Goal: Task Accomplishment & Management: Use online tool/utility

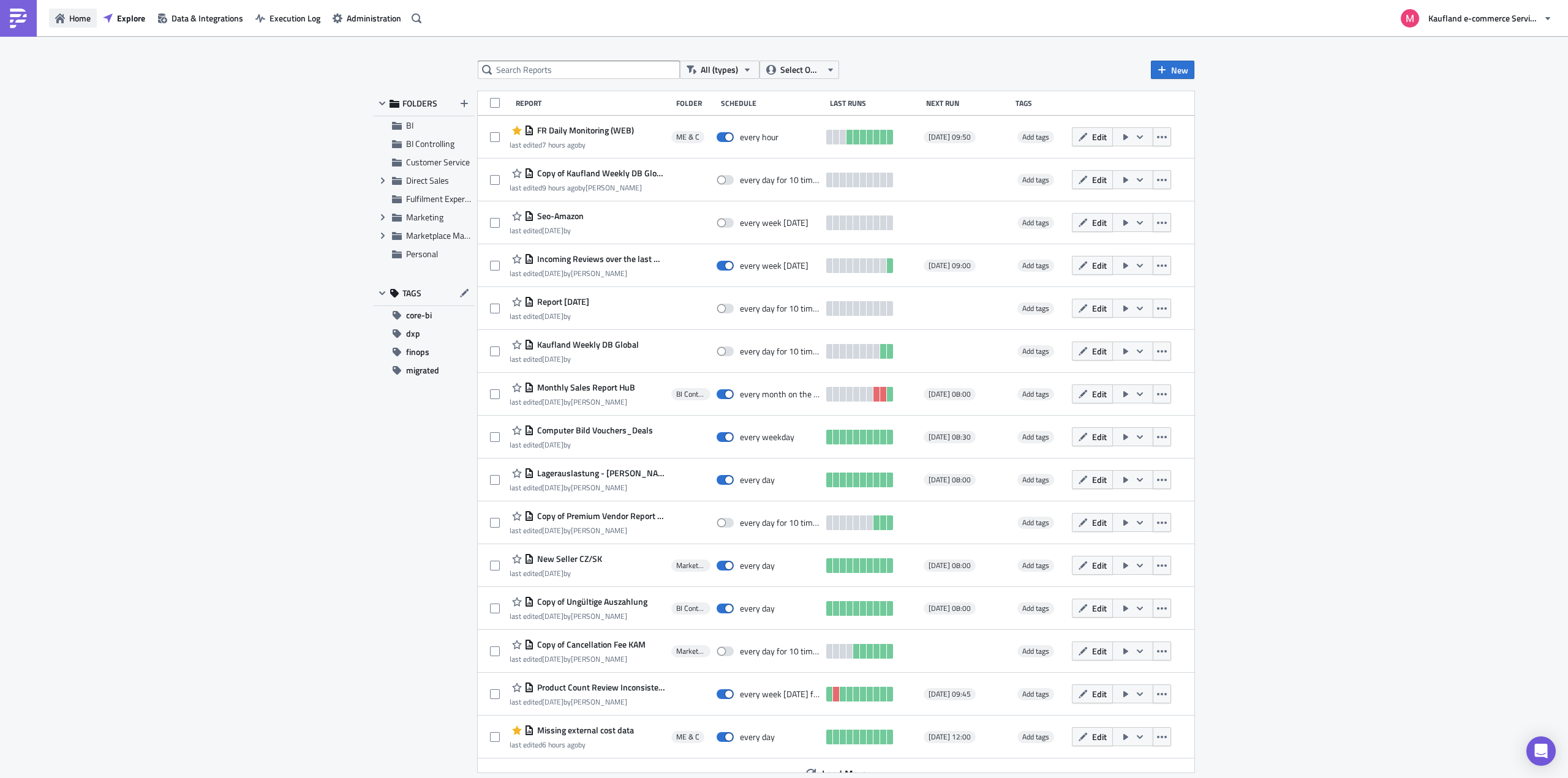
click at [73, 12] on span "Home" at bounding box center [80, 18] width 22 height 13
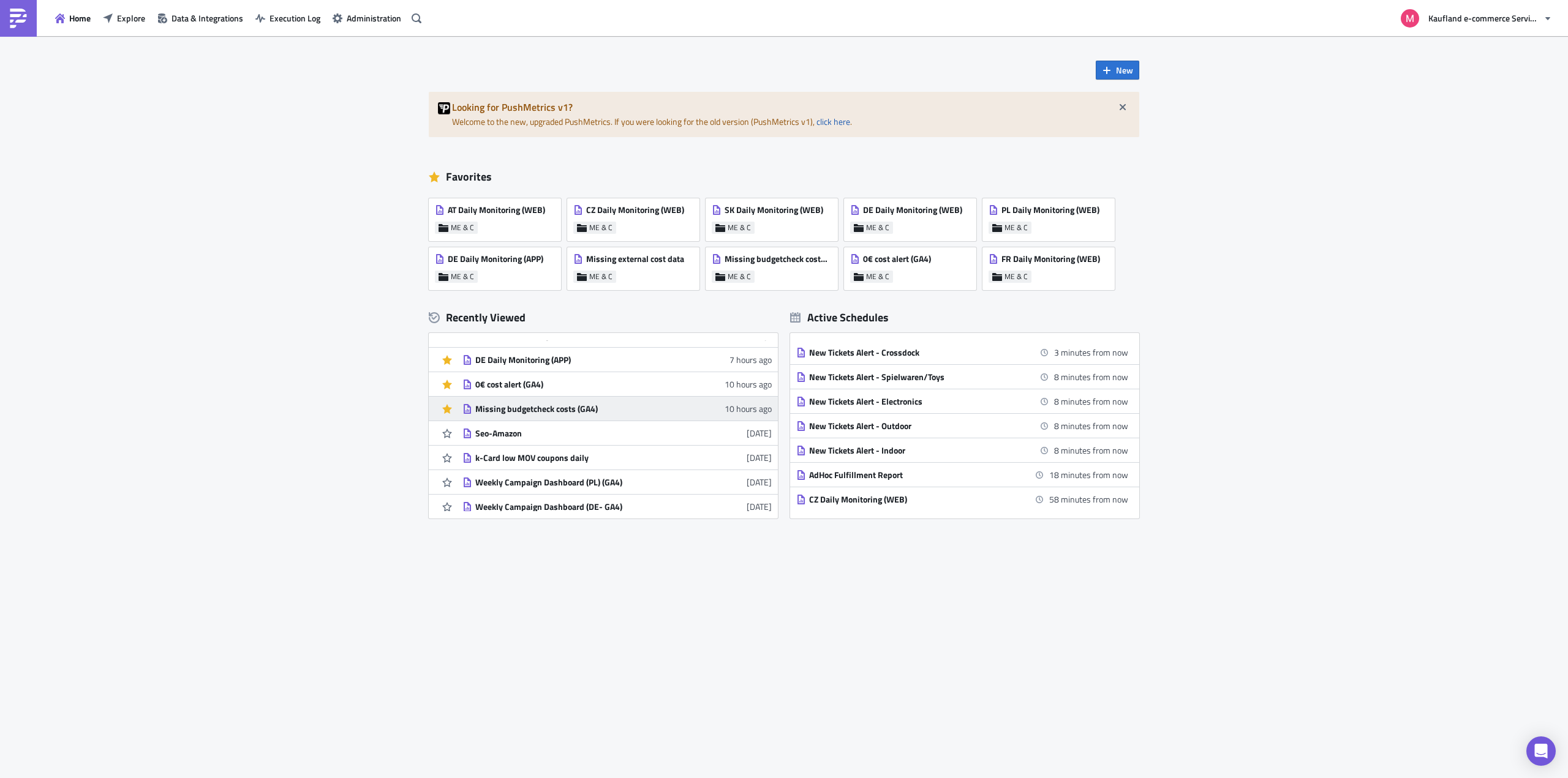
scroll to position [61, 0]
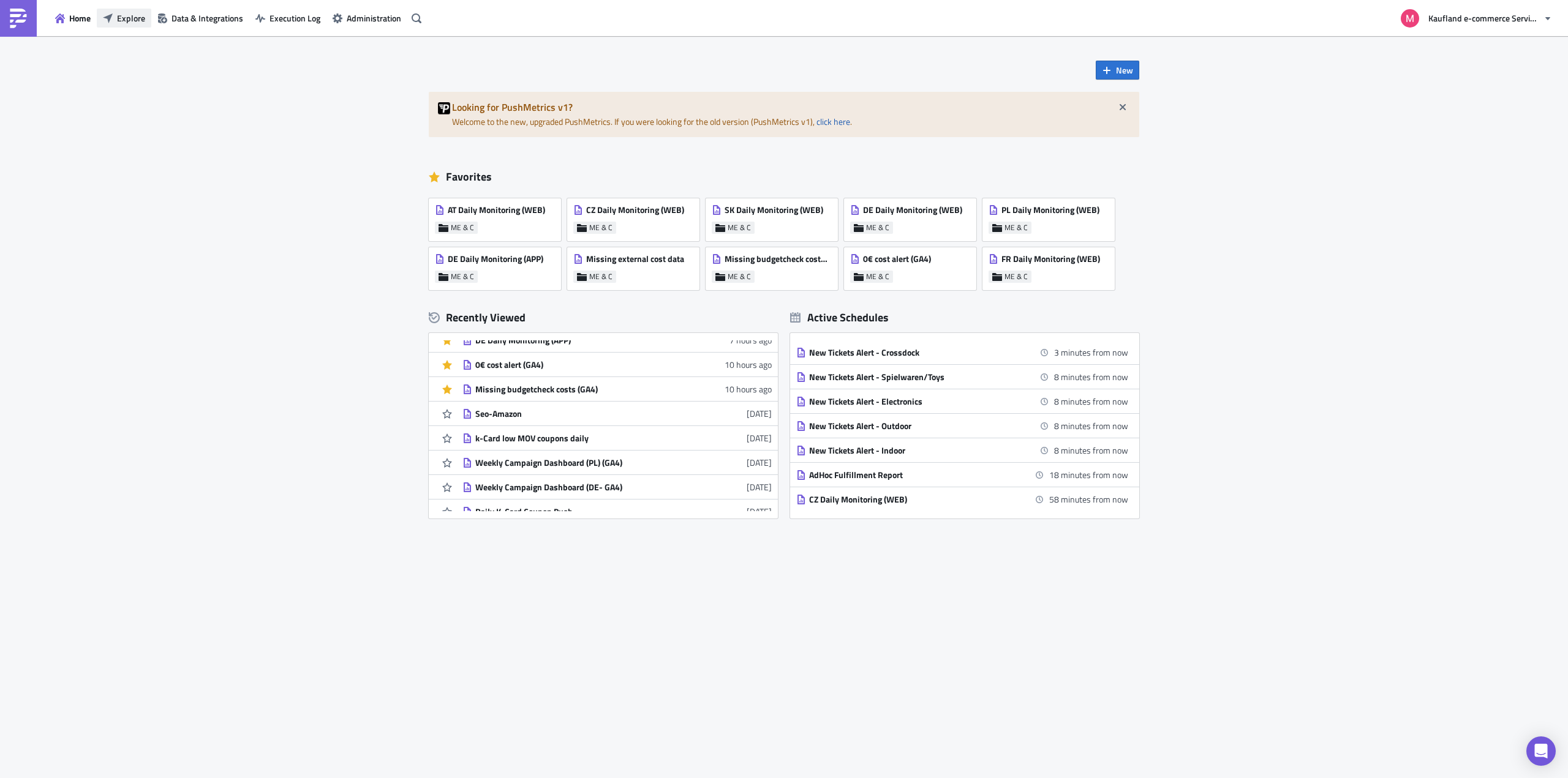
click at [129, 22] on span "Explore" at bounding box center [131, 18] width 28 height 13
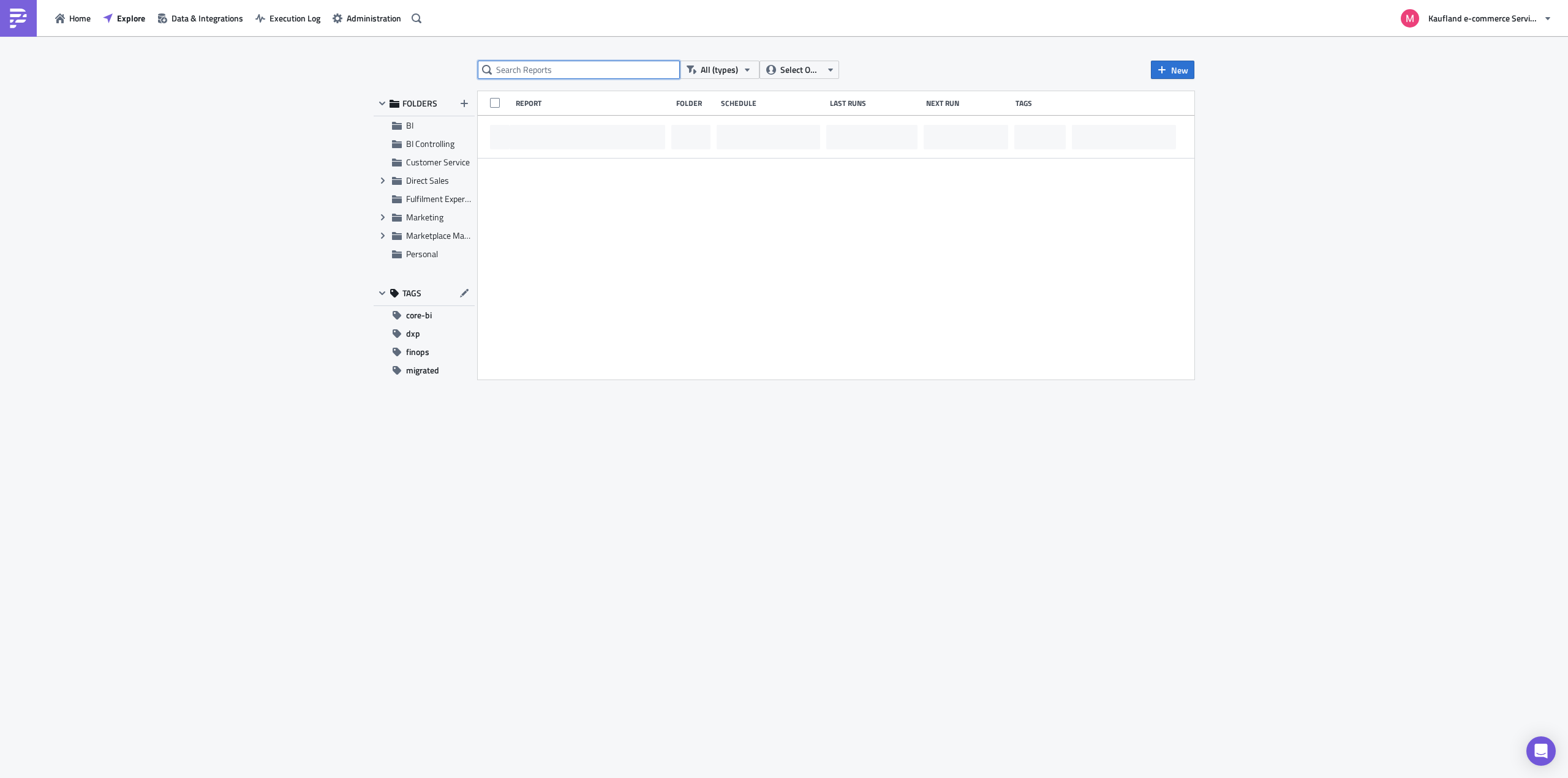
click at [527, 63] on input "text" at bounding box center [579, 70] width 202 height 18
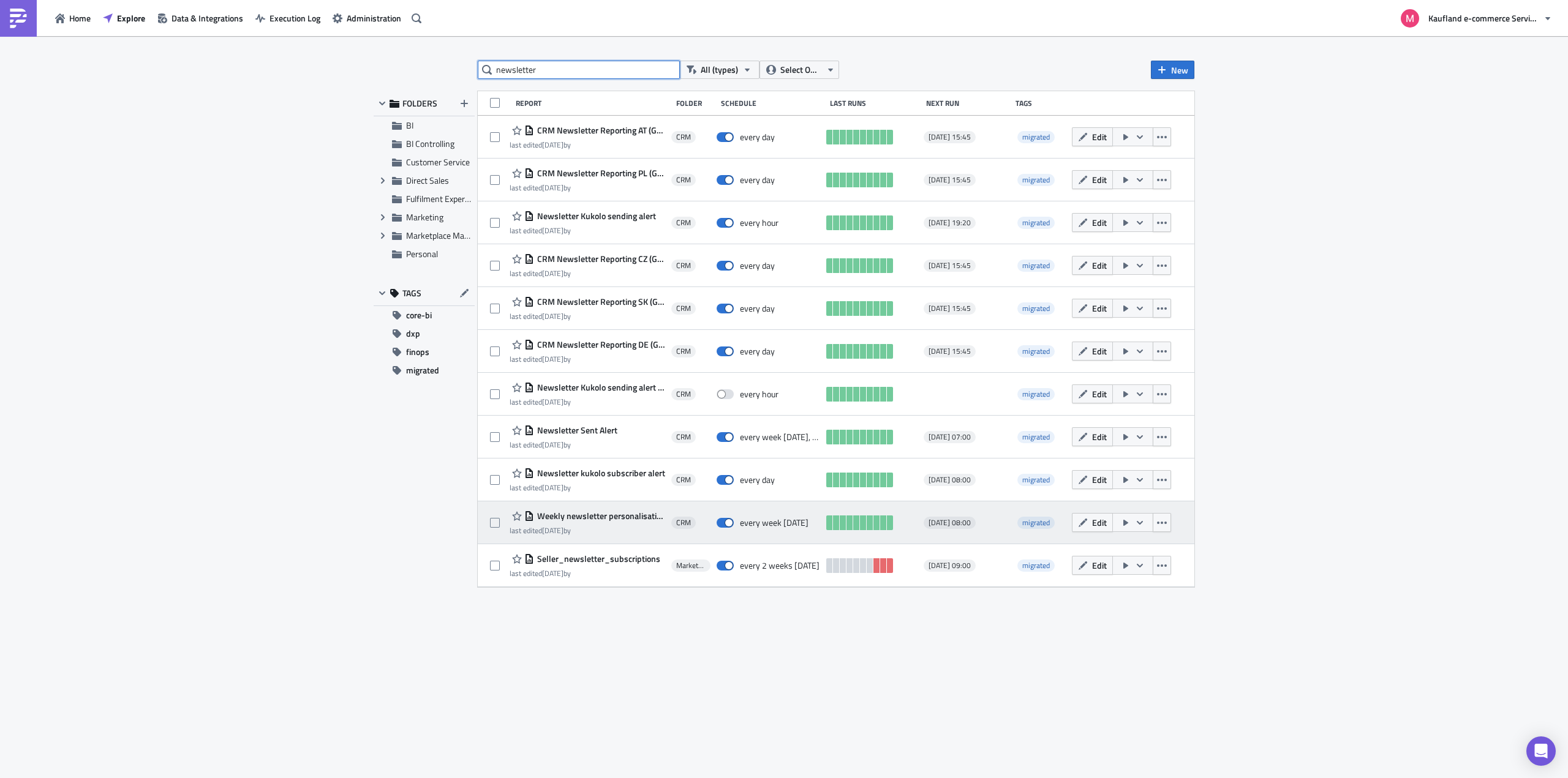
type input "newsletter"
click at [595, 518] on span "Weekly newsletter personalisation consent push" at bounding box center [600, 516] width 131 height 11
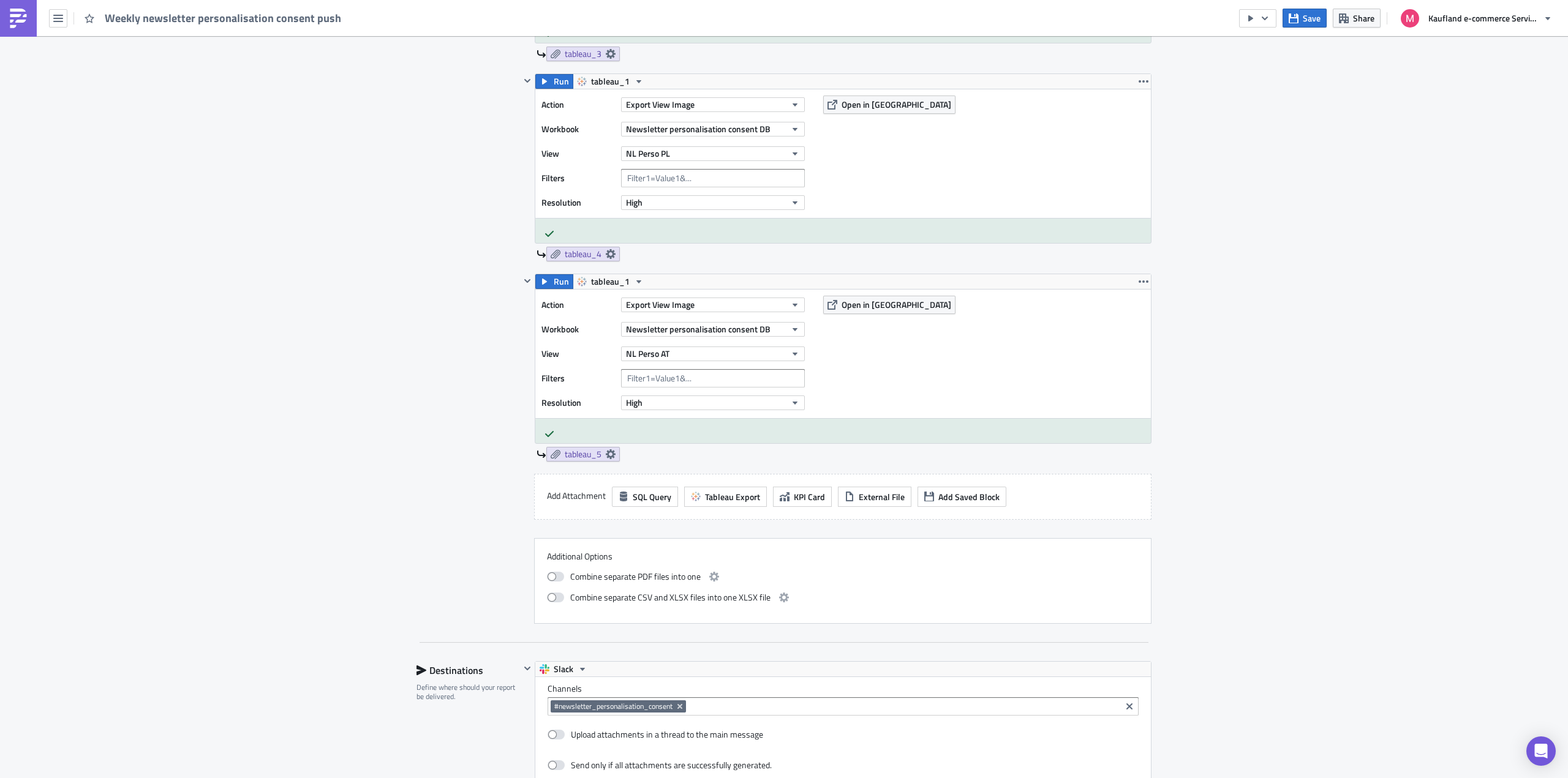
scroll to position [980, 0]
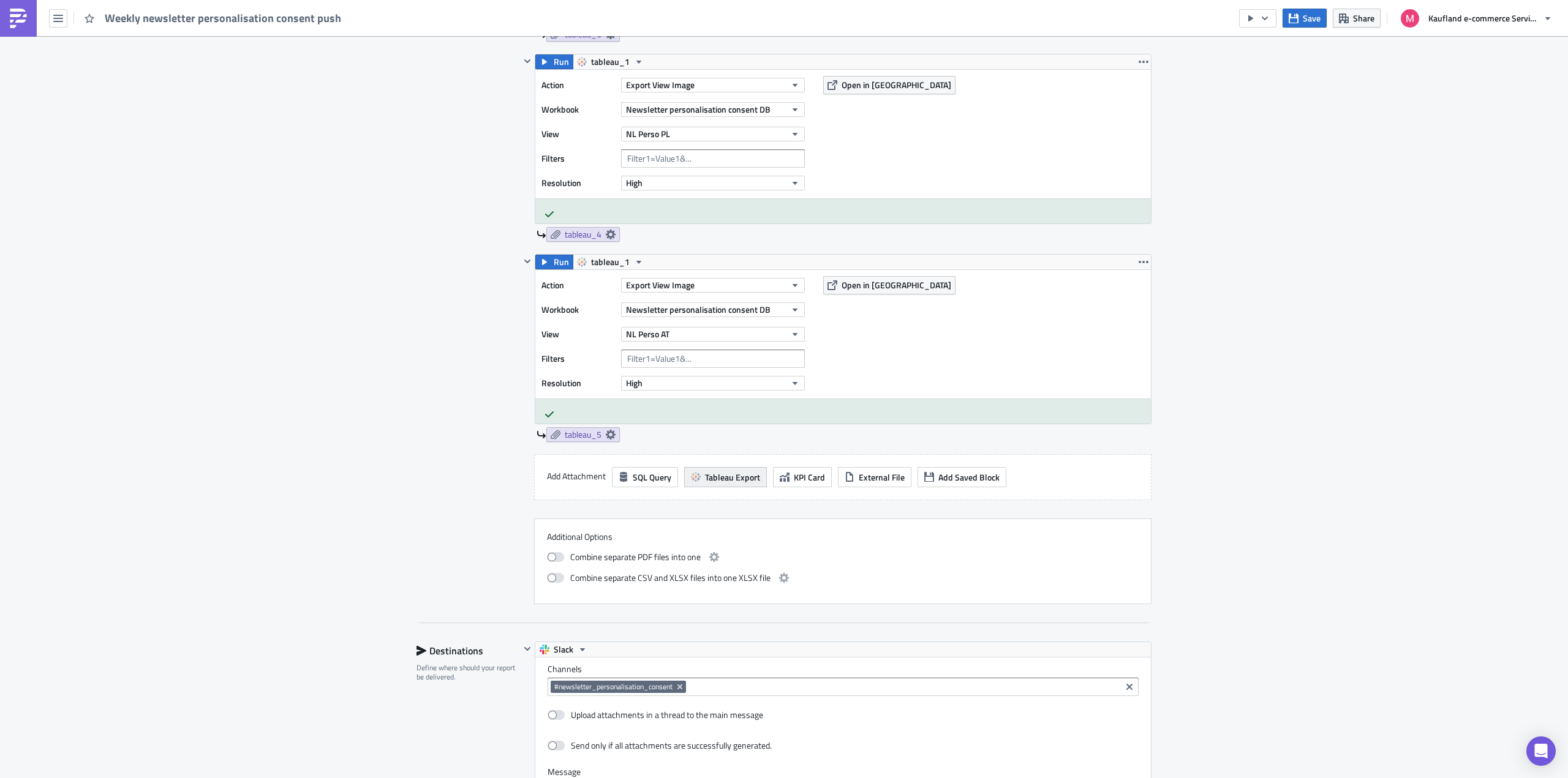
click at [730, 476] on span "Tableau Export" at bounding box center [732, 477] width 55 height 13
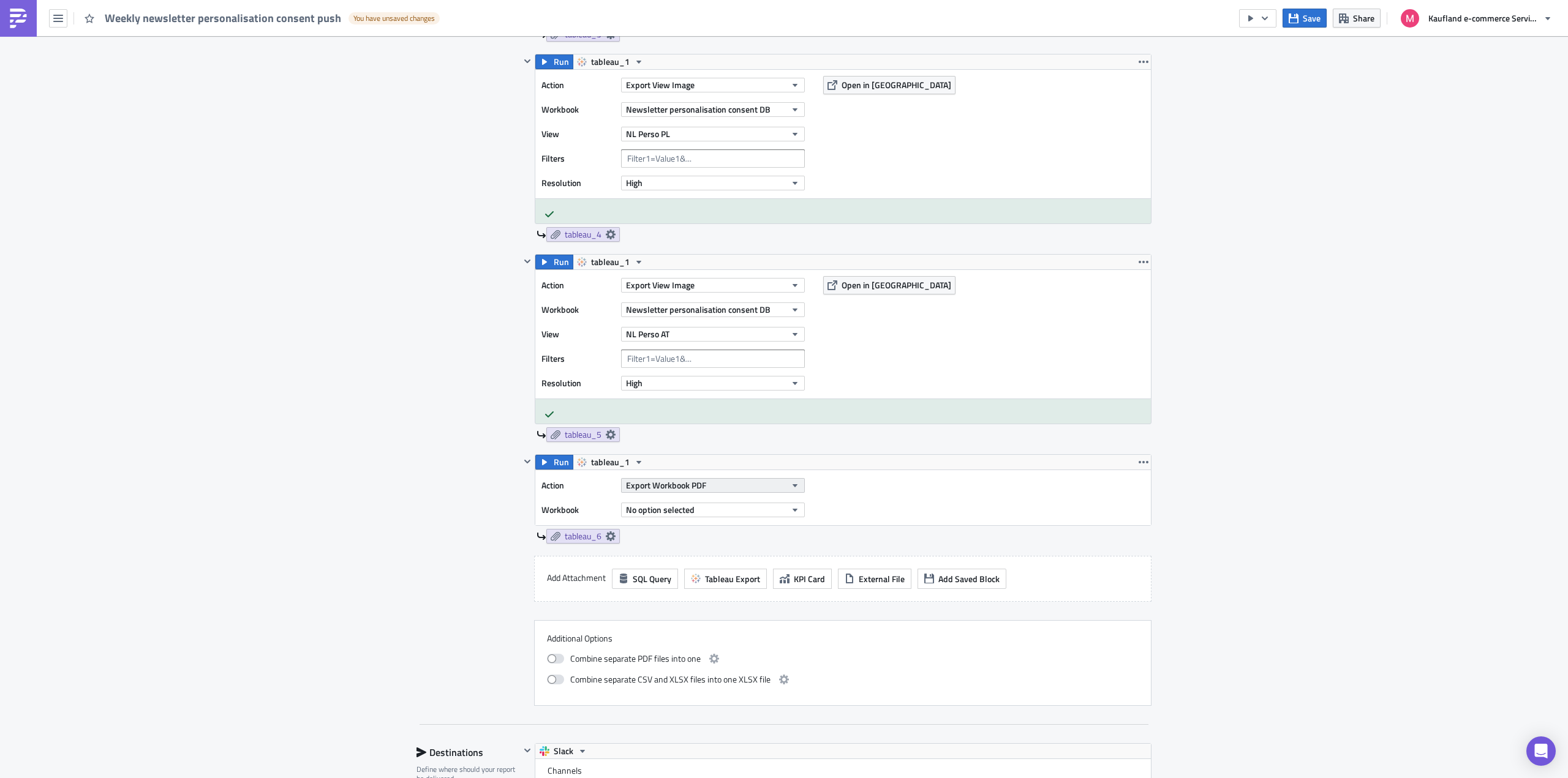
click at [732, 487] on button "Export Workbook PDF" at bounding box center [713, 485] width 184 height 14
click at [687, 600] on div "Export View Image" at bounding box center [676, 603] width 105 height 12
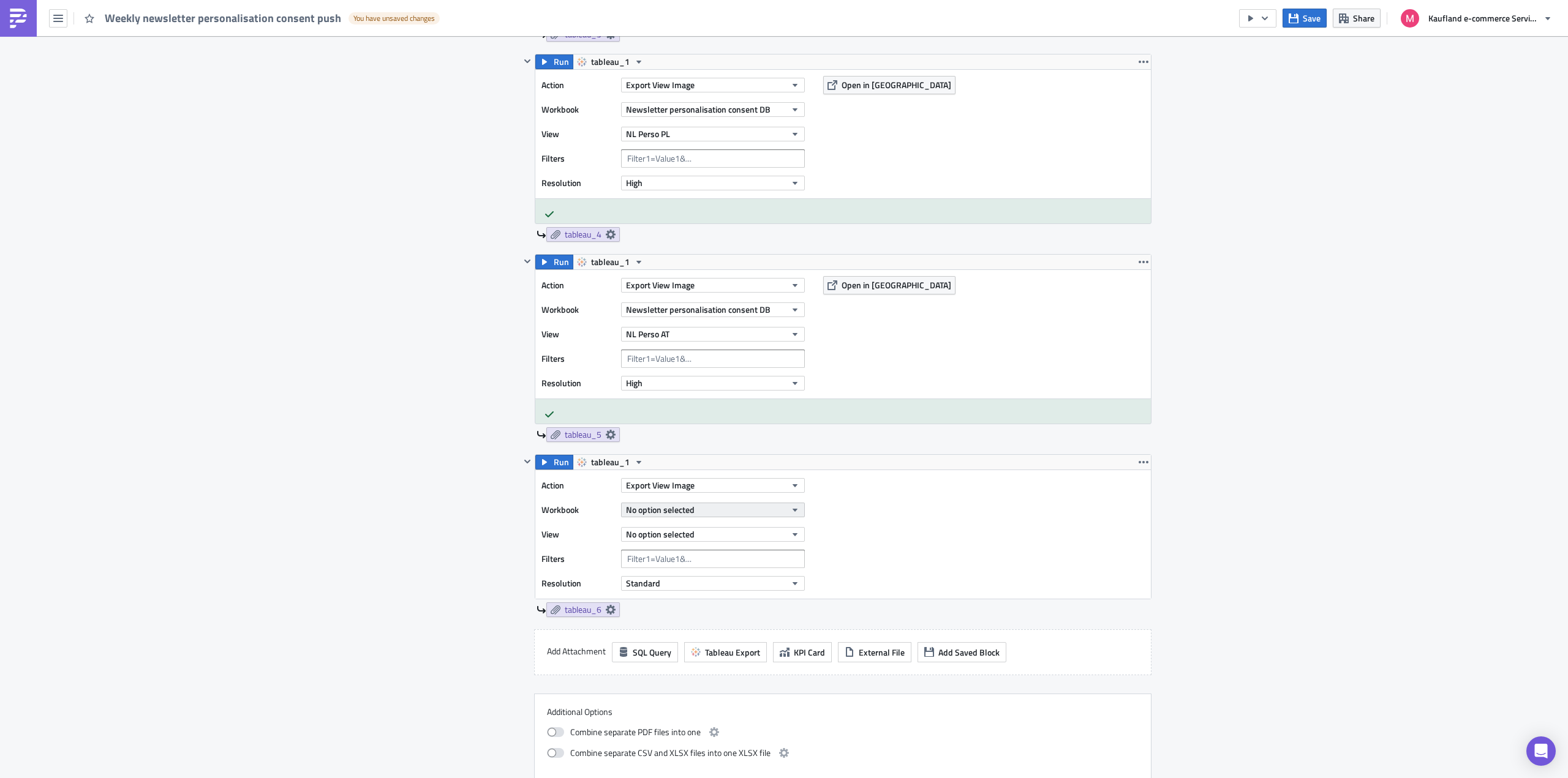
click at [733, 506] on button "No option selected" at bounding box center [713, 510] width 184 height 14
type input "personalisation"
click at [724, 546] on div "Newsletter personalisation consent DB" at bounding box center [694, 551] width 142 height 12
click at [700, 534] on button "No option selected" at bounding box center [713, 534] width 184 height 14
click at [668, 698] on link "NL Perso FR" at bounding box center [696, 704] width 154 height 18
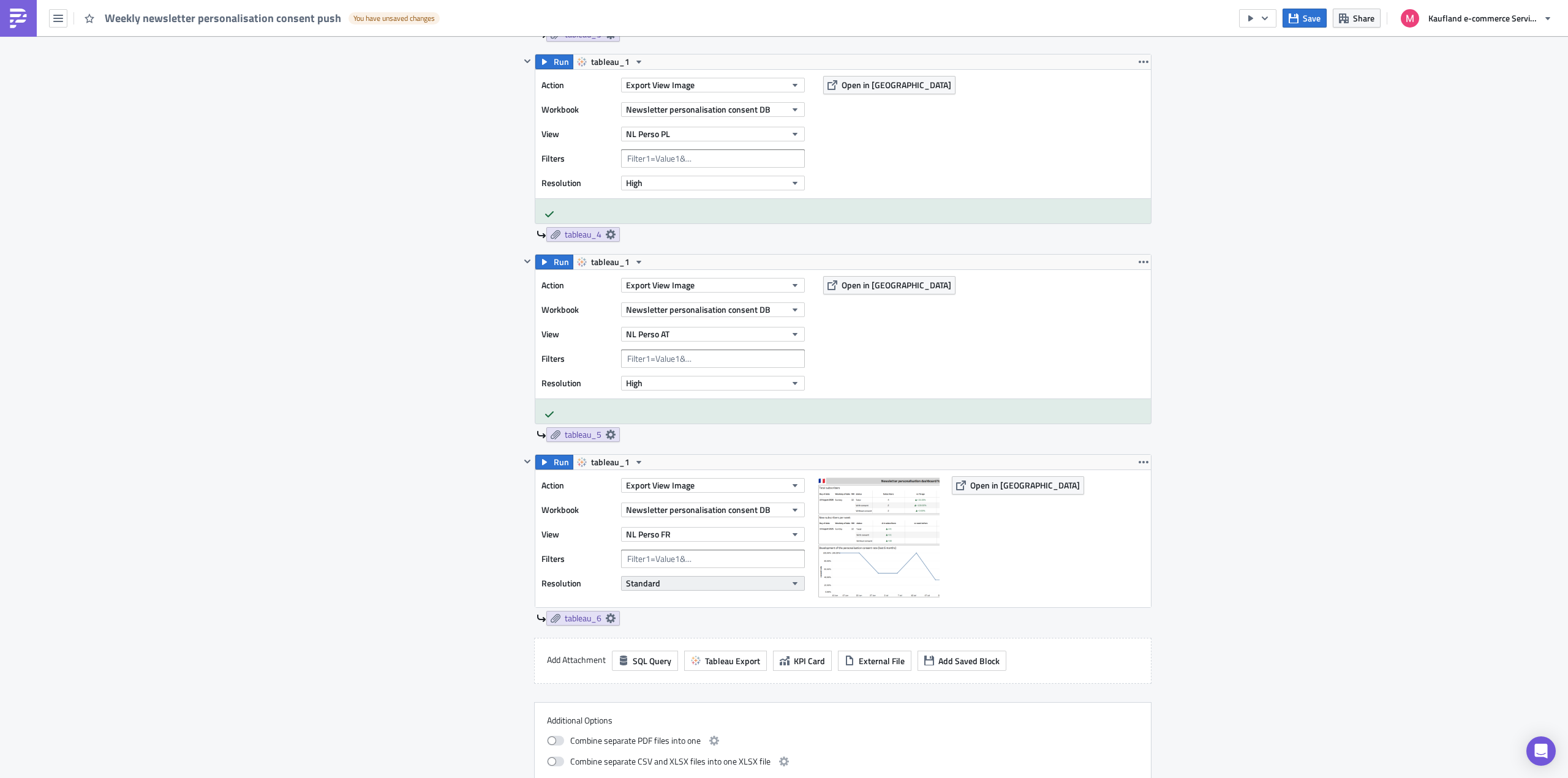
click at [793, 584] on icon "button" at bounding box center [794, 584] width 5 height 3
click at [676, 621] on div "High" at bounding box center [674, 621] width 101 height 12
click at [781, 581] on button "High" at bounding box center [713, 583] width 184 height 14
click at [682, 607] on div "Standard" at bounding box center [674, 603] width 101 height 12
click at [1310, 589] on div "CRM Execution Log Edit " Weekly newsletter personalisation consent push " Draft…" at bounding box center [784, 264] width 1568 height 2415
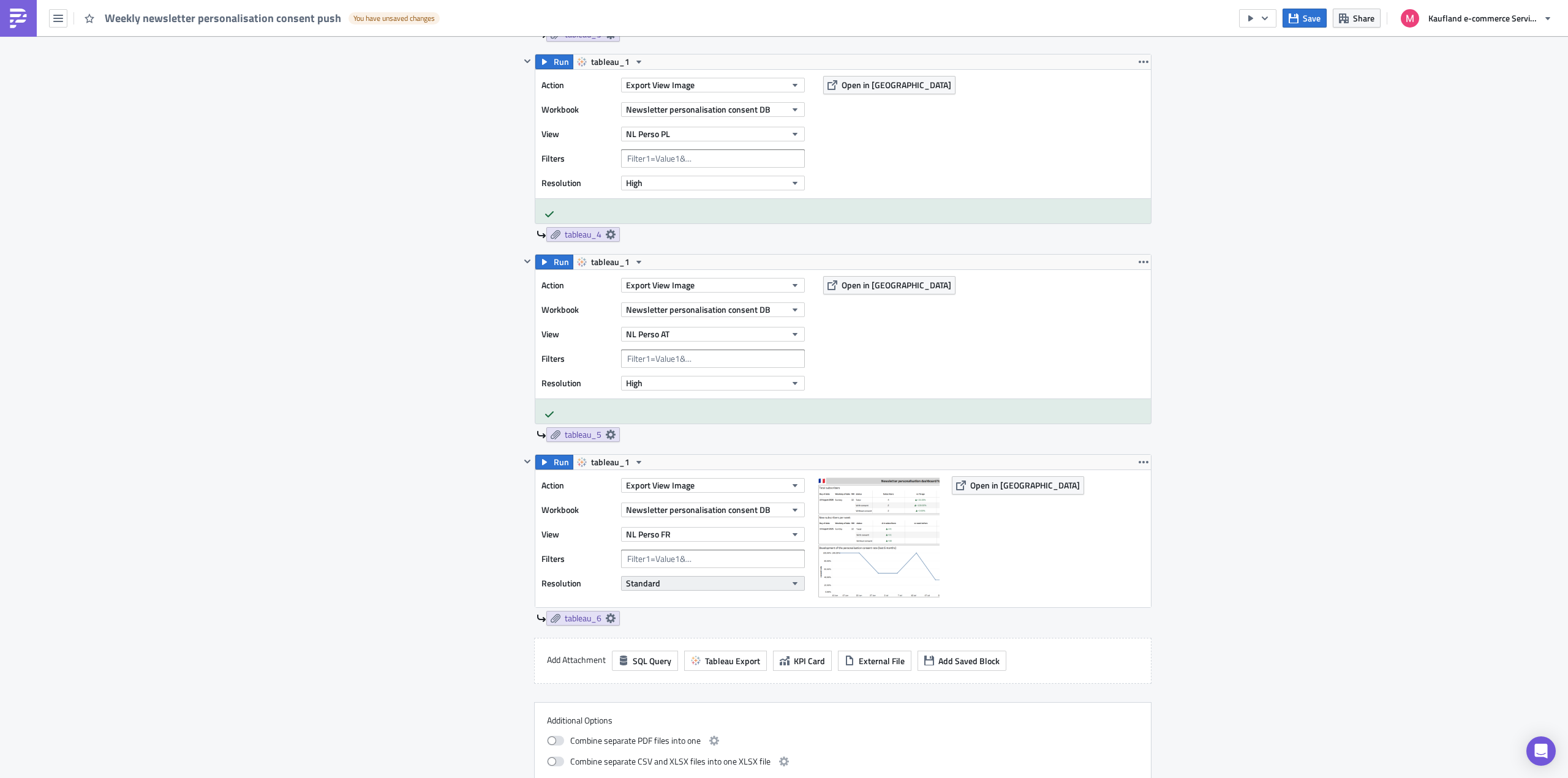
click at [790, 584] on icon "button" at bounding box center [794, 583] width 10 height 10
click at [699, 624] on div "High" at bounding box center [674, 621] width 101 height 12
click at [1290, 592] on div "CRM Execution Log Edit " Weekly newsletter personalisation consent push " Draft…" at bounding box center [784, 264] width 1568 height 2415
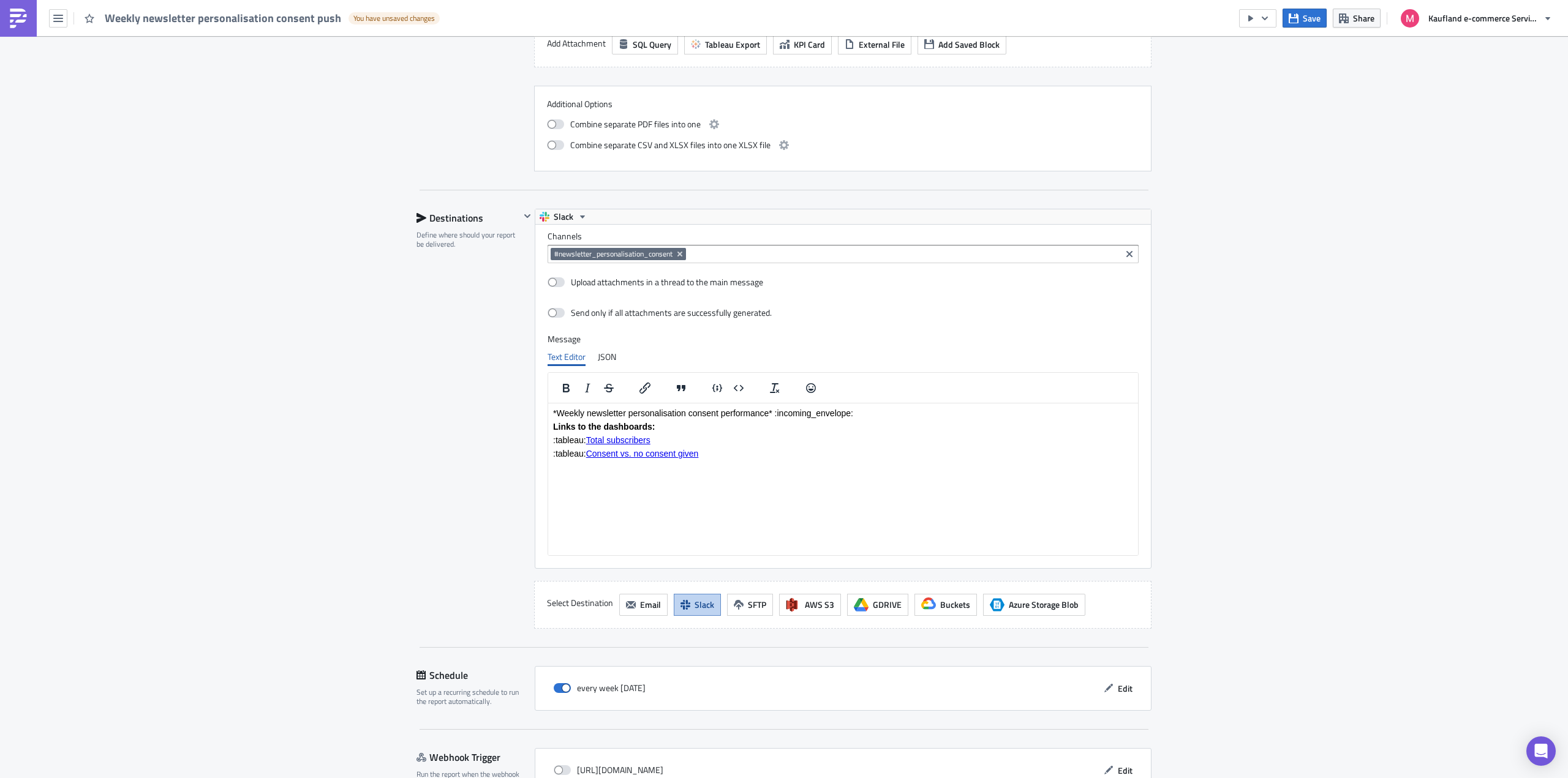
scroll to position [1671, 0]
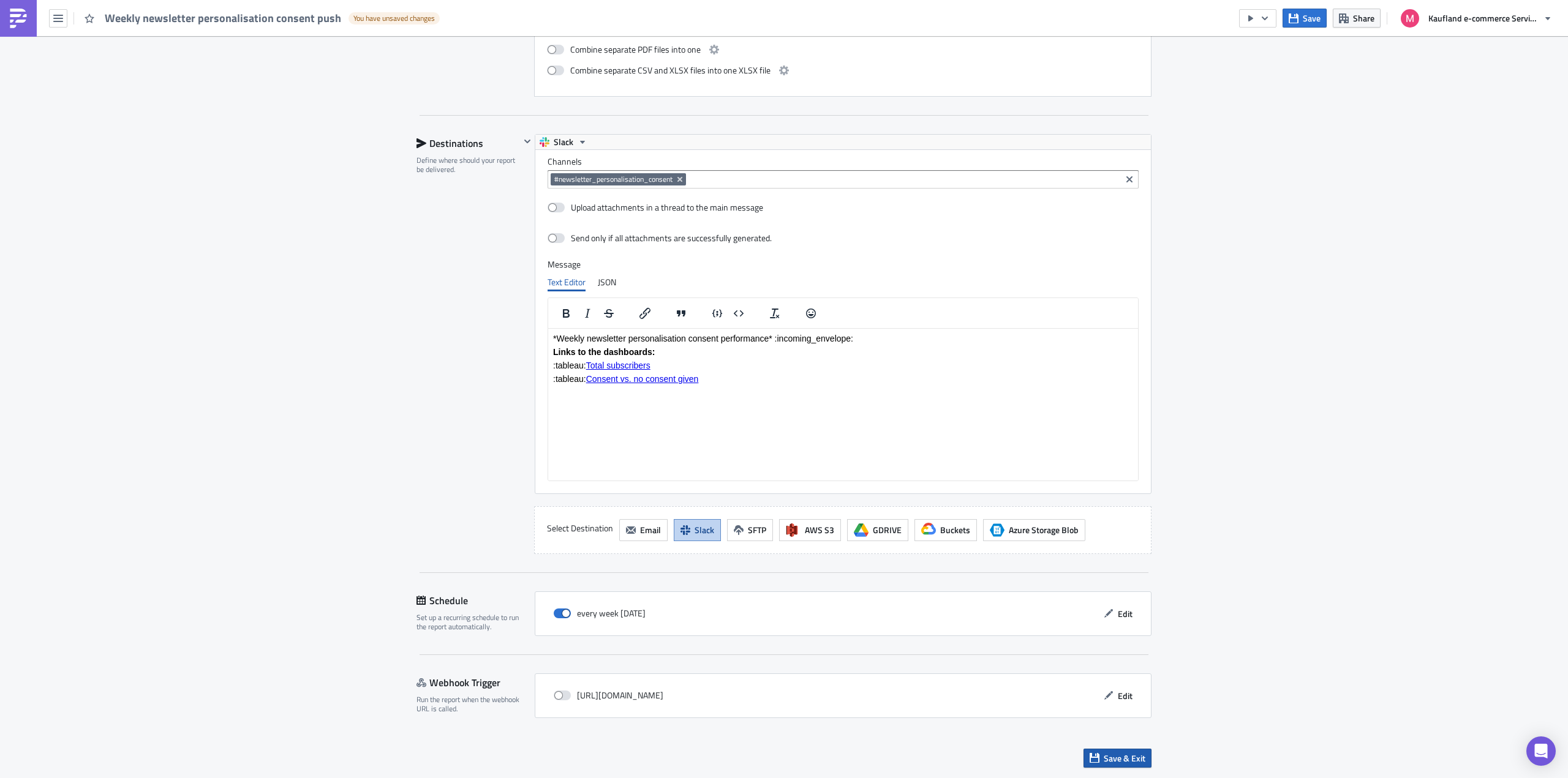
click at [1125, 758] on span "Save & Exit" at bounding box center [1125, 758] width 42 height 13
